Goal: Information Seeking & Learning: Learn about a topic

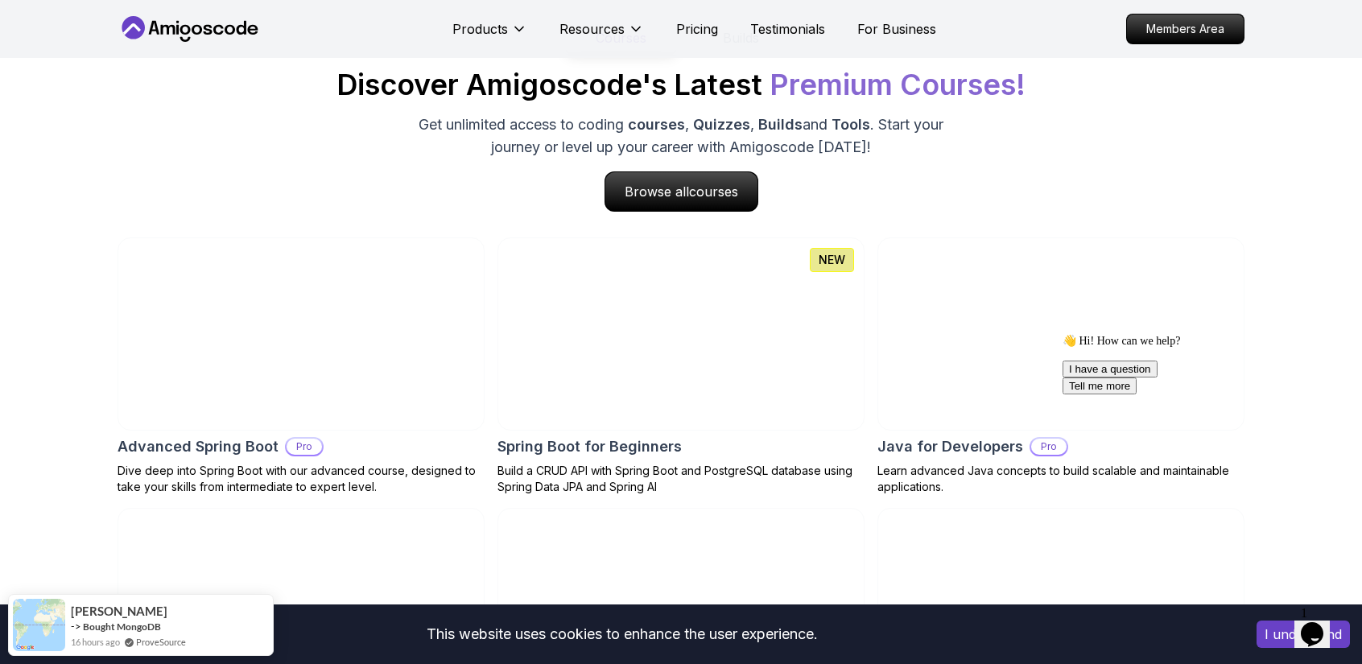
scroll to position [1720, 0]
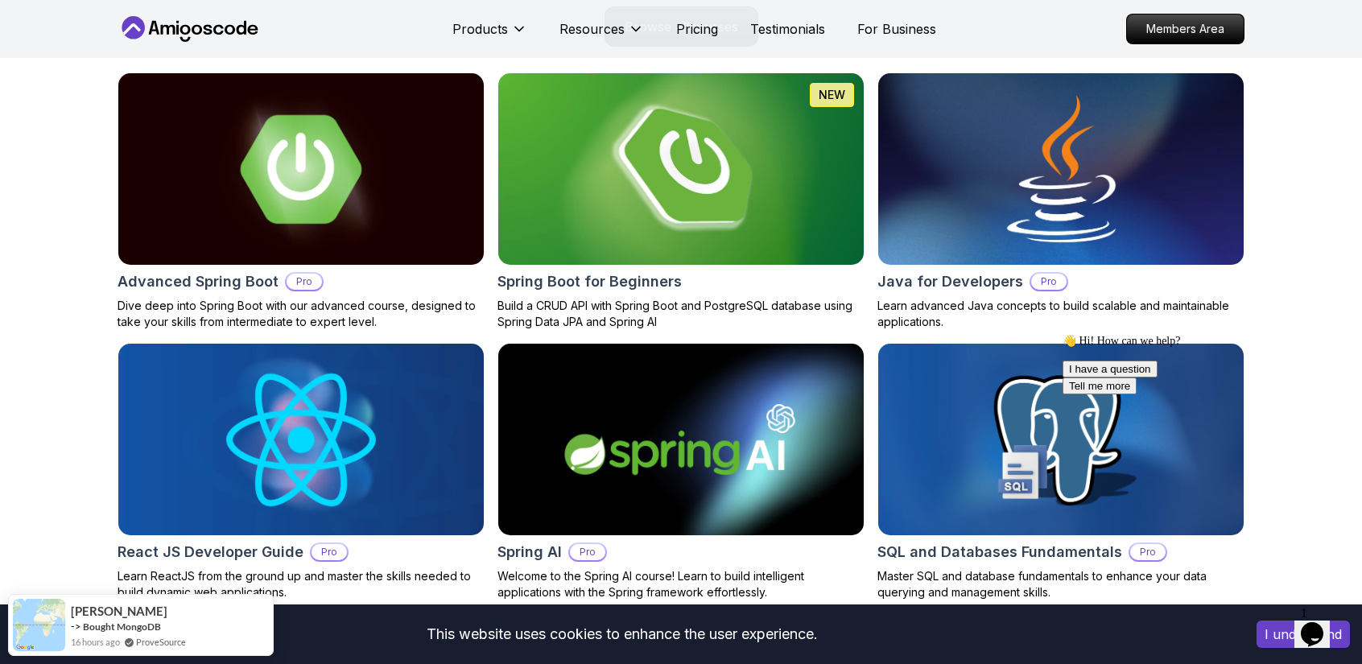
click at [617, 207] on img at bounding box center [681, 168] width 384 height 201
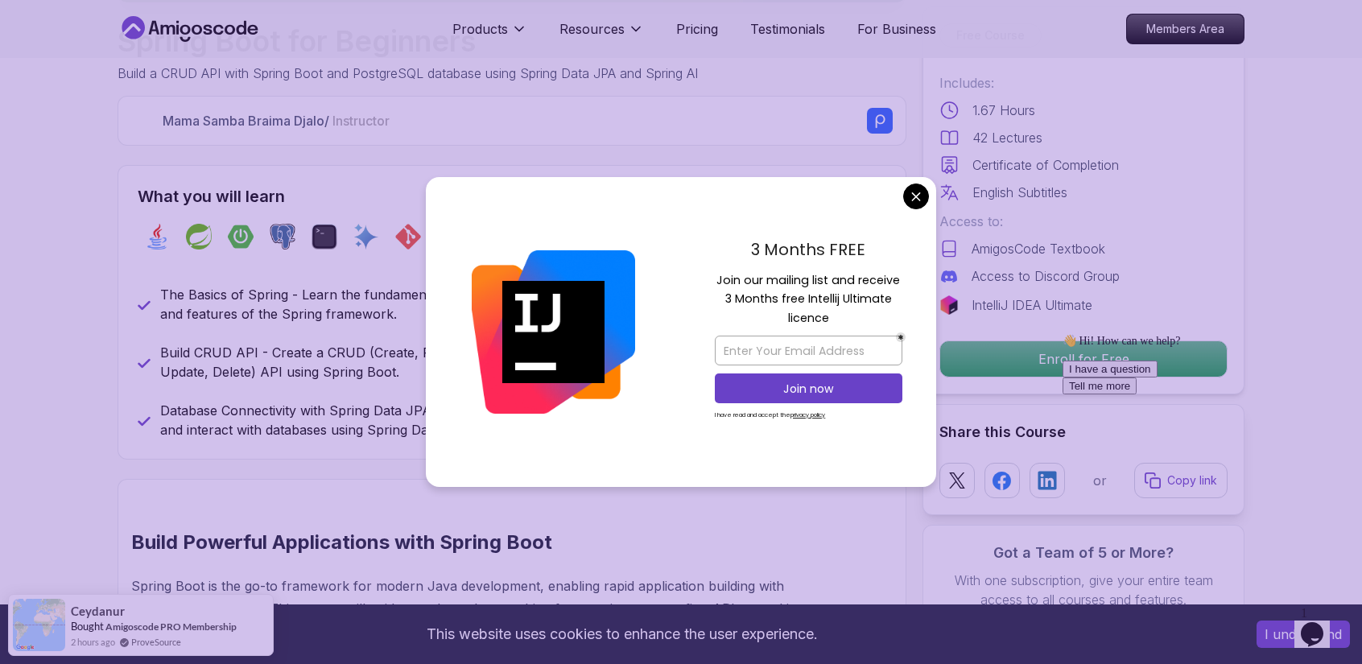
scroll to position [539, 0]
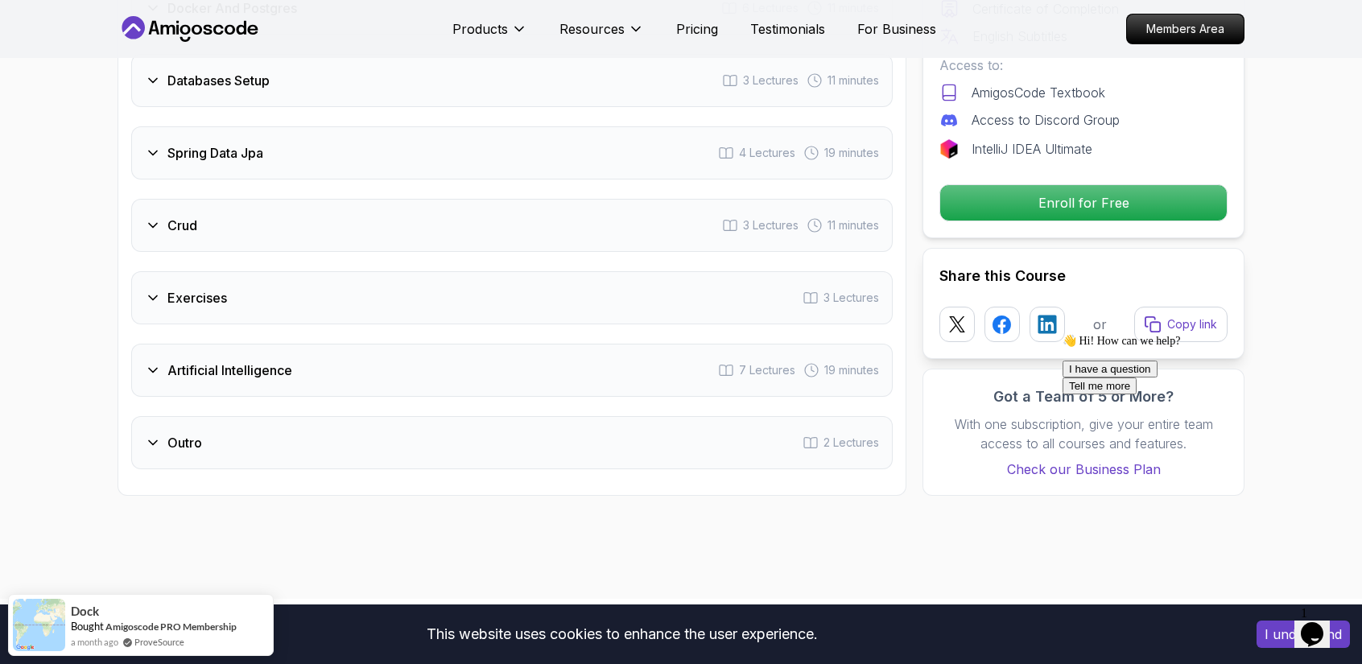
scroll to position [2591, 0]
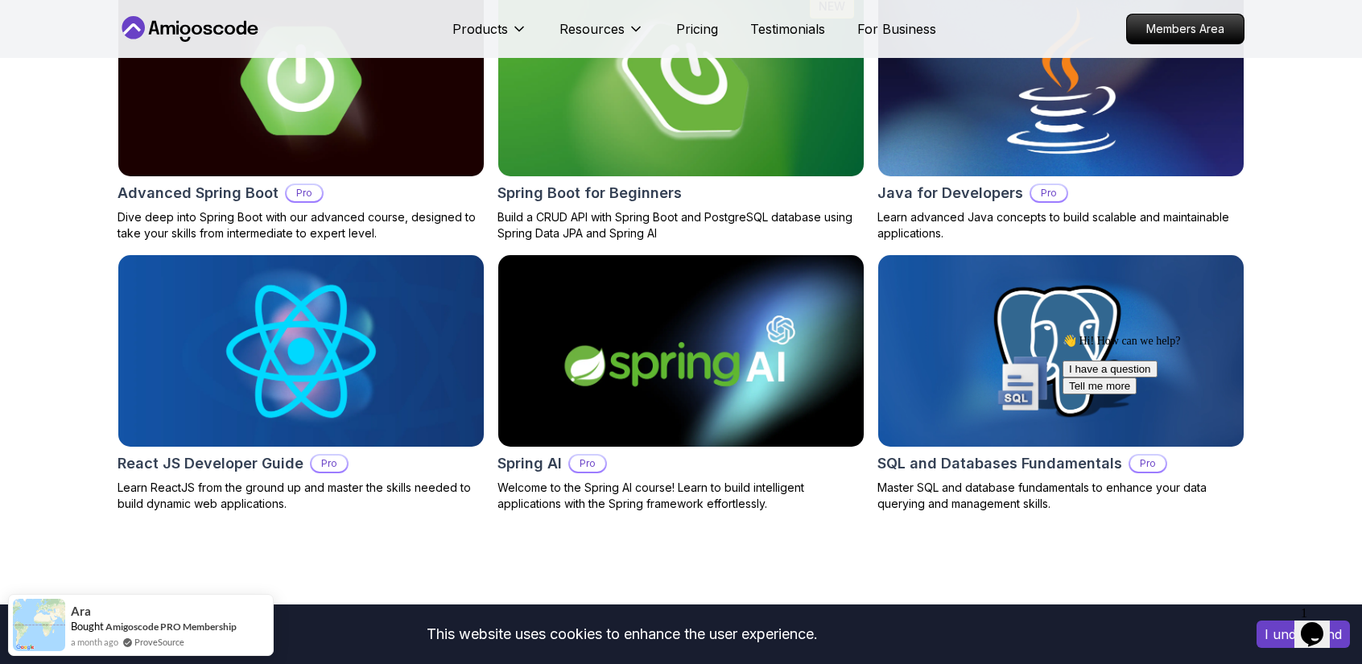
scroll to position [1808, 0]
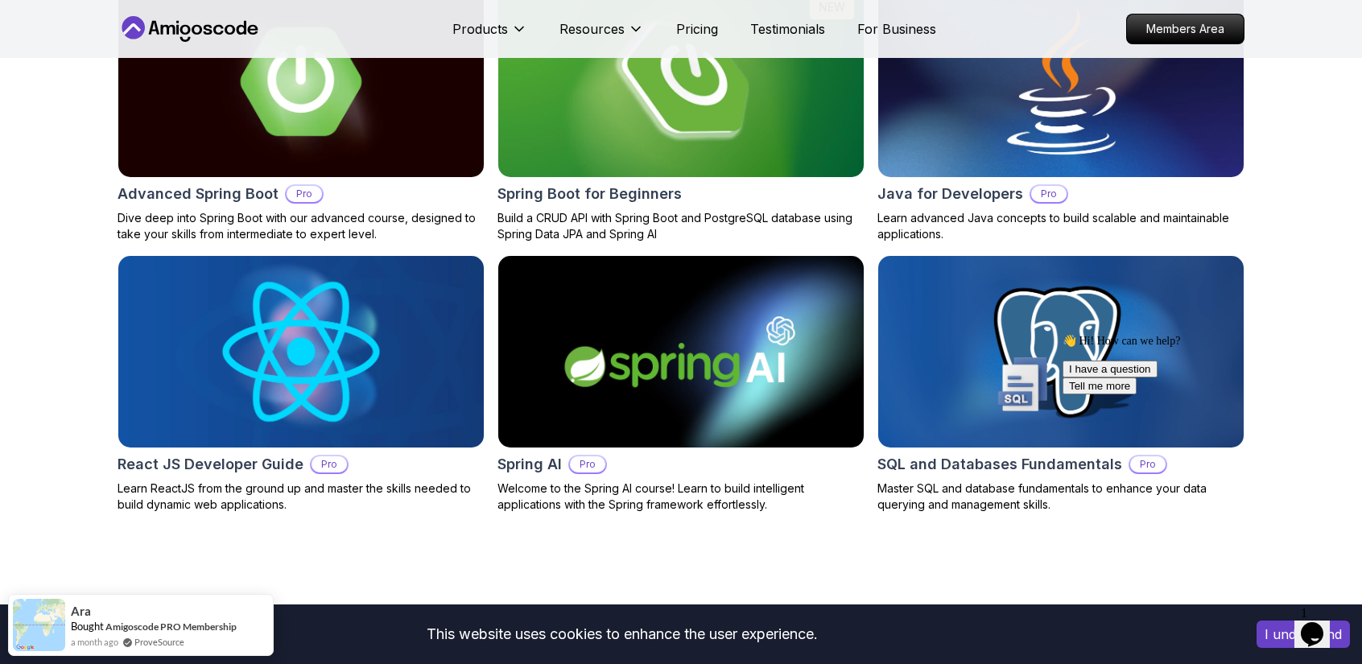
click at [419, 307] on img at bounding box center [301, 351] width 384 height 201
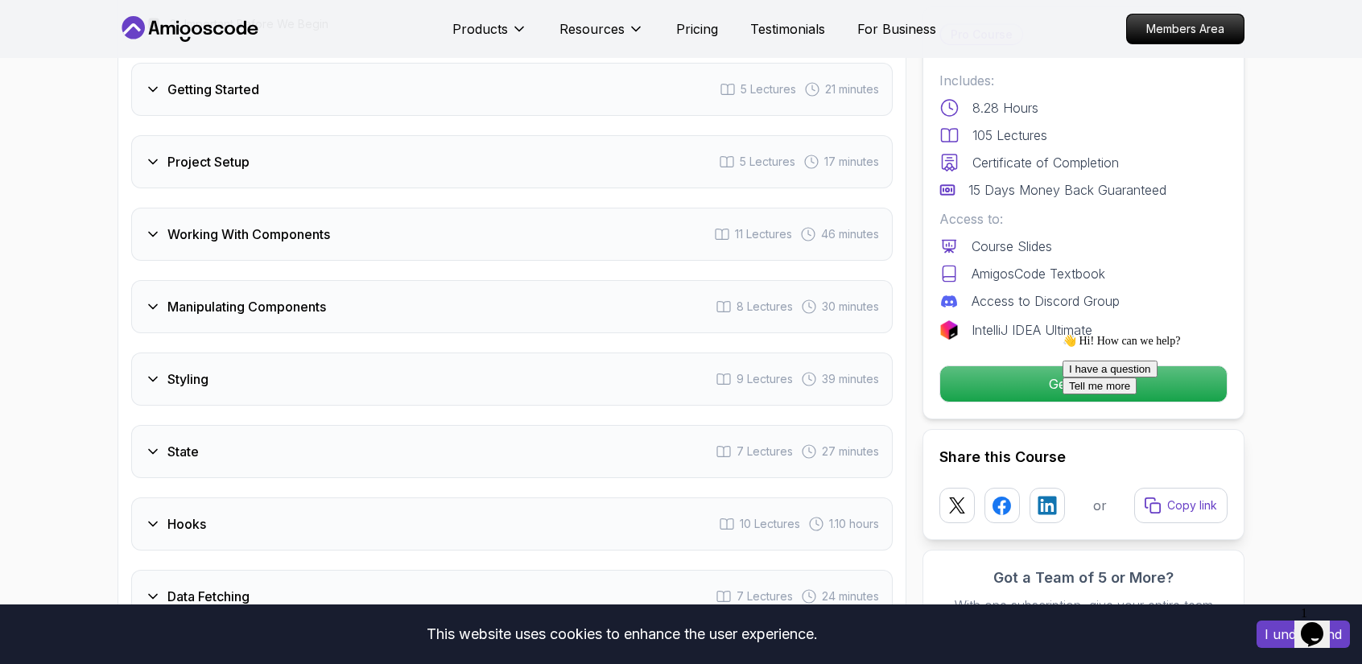
scroll to position [2470, 0]
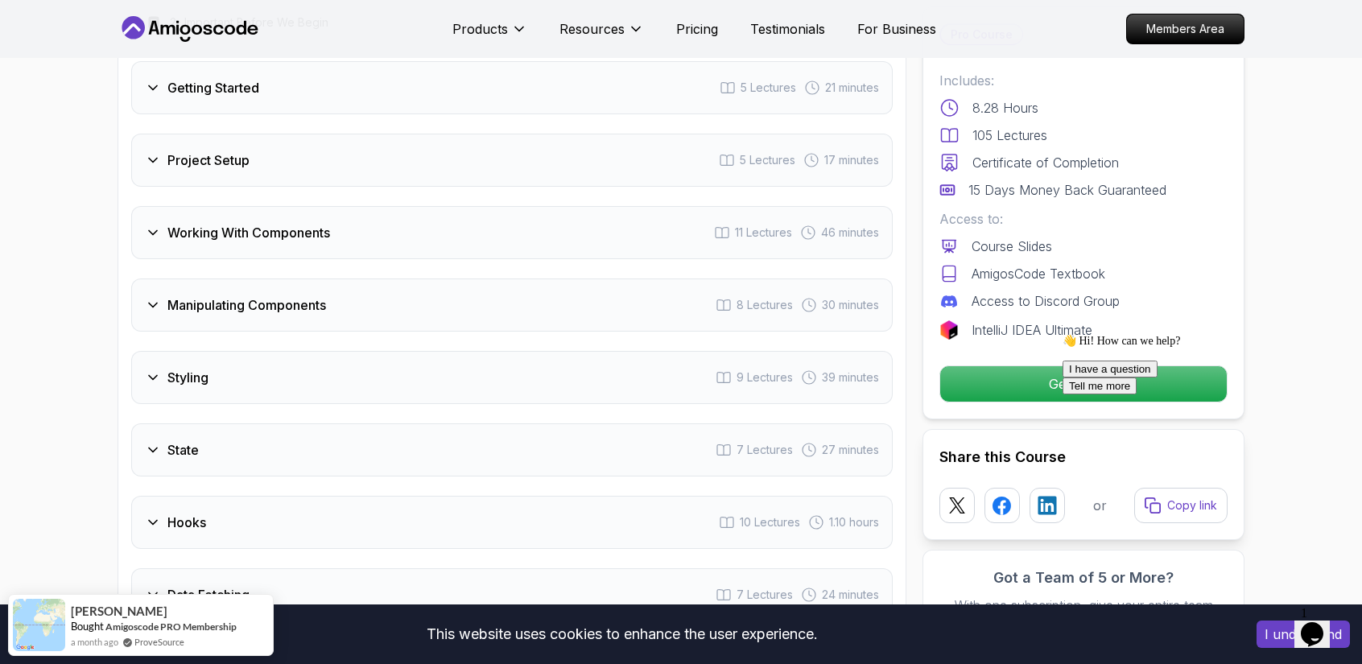
click at [419, 404] on div "Styling 9 Lectures 39 minutes" at bounding box center [512, 377] width 762 height 53
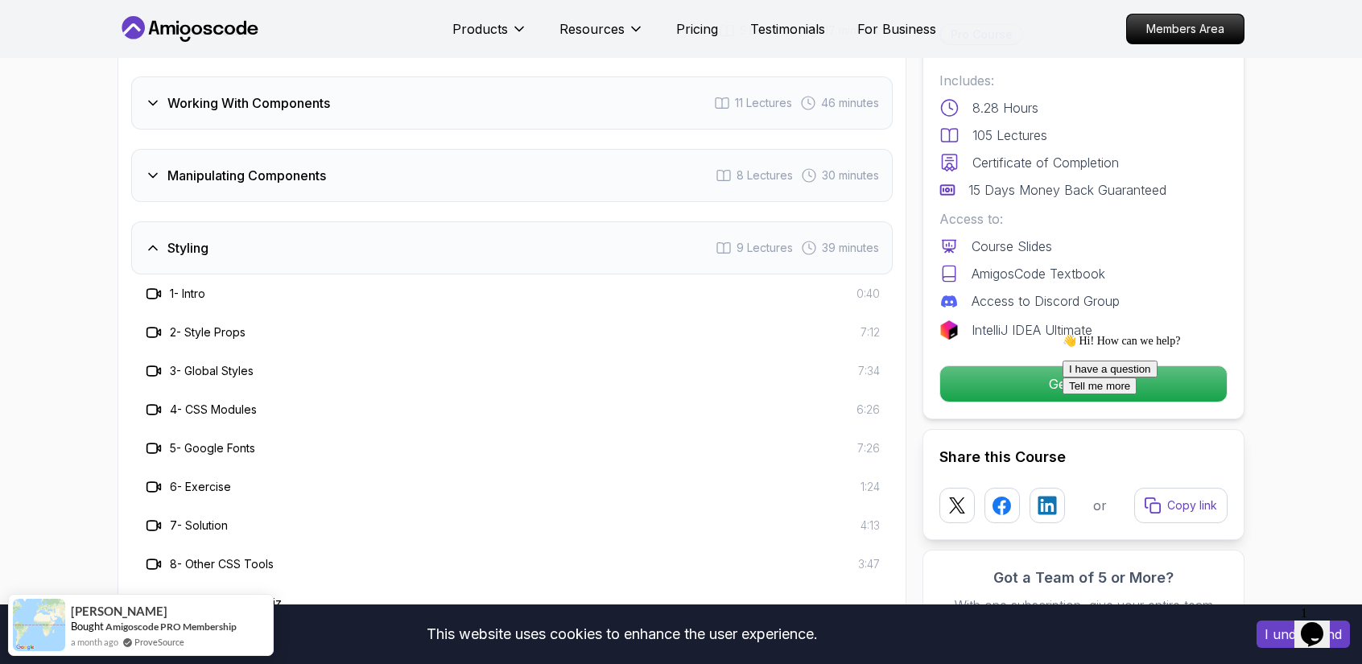
scroll to position [2517, 0]
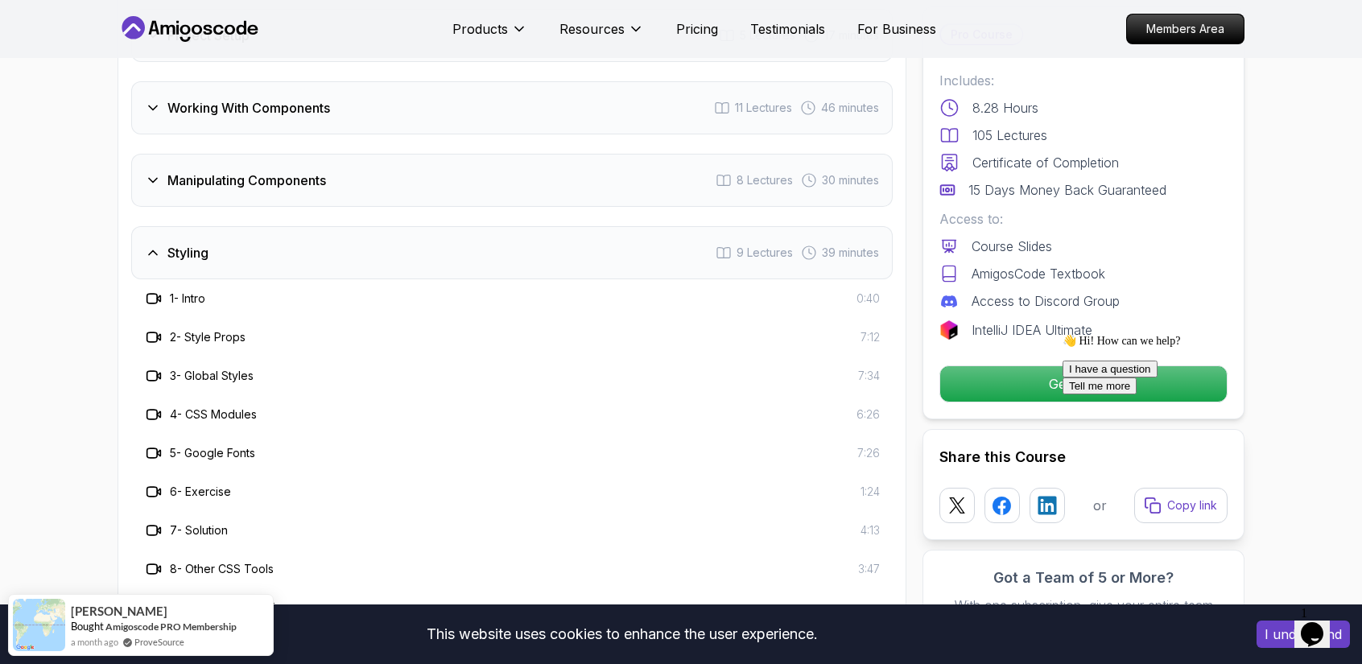
click at [368, 279] on div "Styling 9 Lectures 39 minutes" at bounding box center [512, 252] width 762 height 53
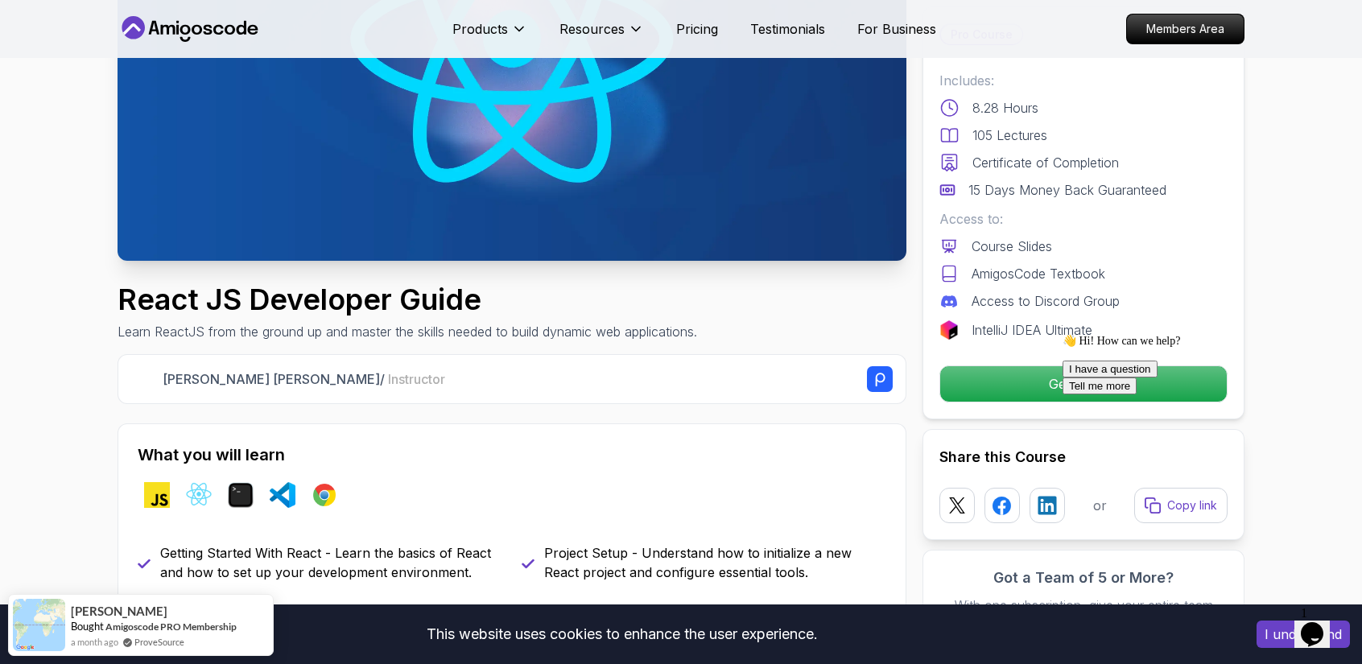
scroll to position [0, 0]
